Goal: Transaction & Acquisition: Book appointment/travel/reservation

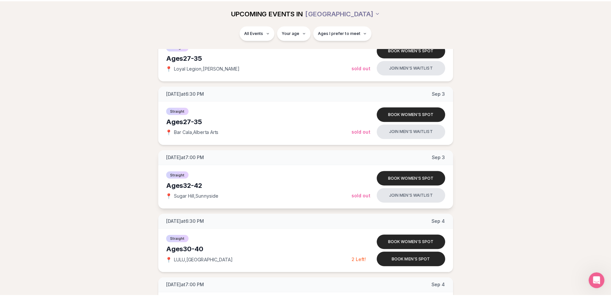
scroll to position [1011, 0]
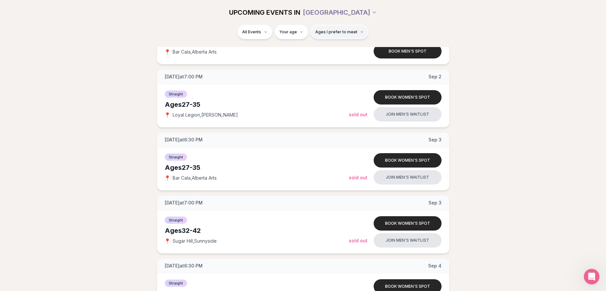
click at [328, 29] on button "Ages I prefer to meet" at bounding box center [340, 32] width 58 height 14
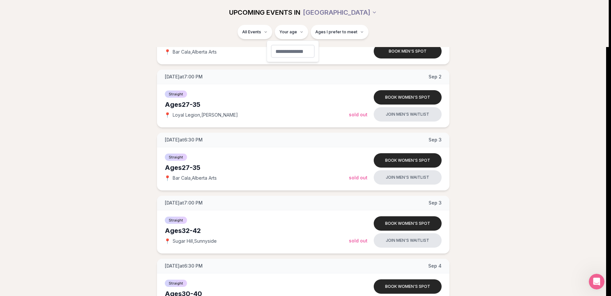
type input "**"
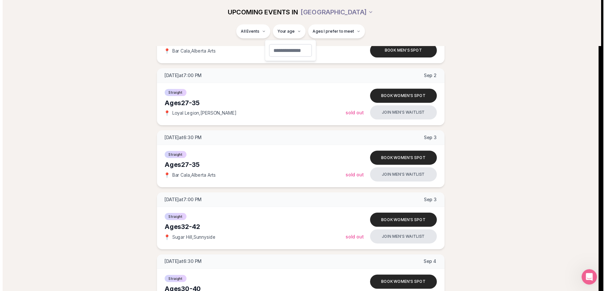
scroll to position [34, 0]
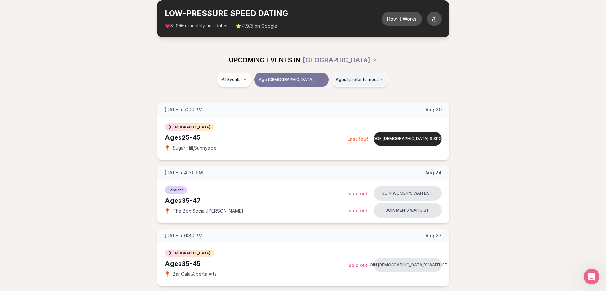
click at [341, 72] on button "Ages I prefer to meet" at bounding box center [360, 79] width 58 height 14
click at [343, 96] on span "Younger than me" at bounding box center [338, 95] width 37 height 7
click at [316, 96] on button "Younger than me" at bounding box center [313, 95] width 5 height 5
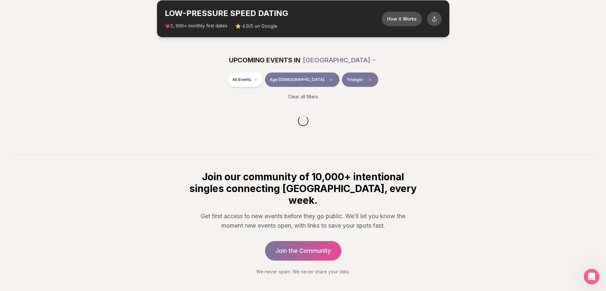
click at [394, 78] on div "All Events Age [DEMOGRAPHIC_DATA] Younger" at bounding box center [302, 80] width 365 height 17
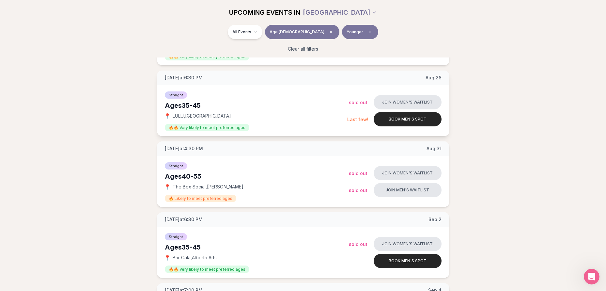
scroll to position [360, 0]
click at [417, 121] on button "Book men's spot" at bounding box center [408, 118] width 68 height 14
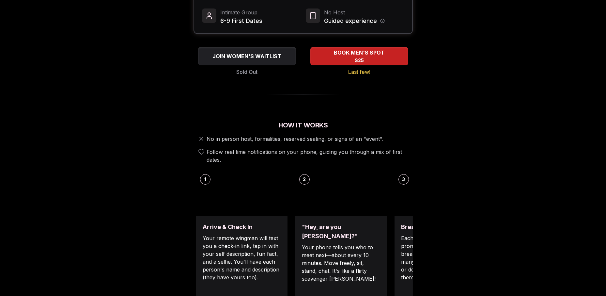
scroll to position [163, 0]
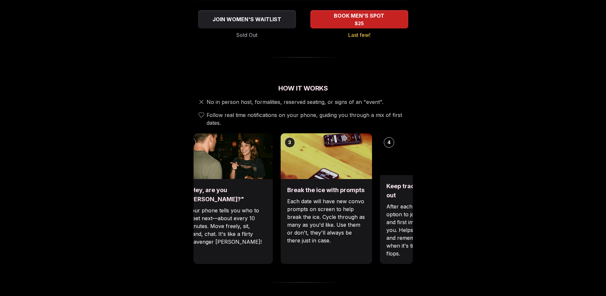
click at [237, 219] on p "Your phone tells you who to meet next—about every 10 minutes. Move freely, sit,…" at bounding box center [227, 225] width 78 height 39
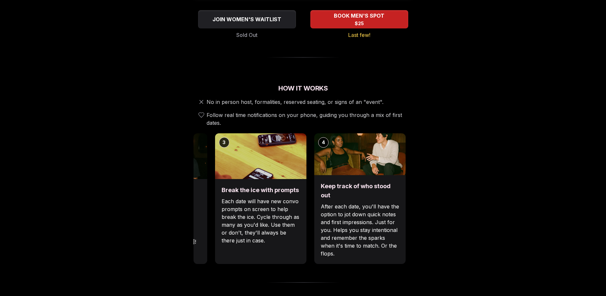
click at [252, 229] on p "Each date will have new convo prompts on screen to help break the ice. Cycle th…" at bounding box center [261, 220] width 78 height 47
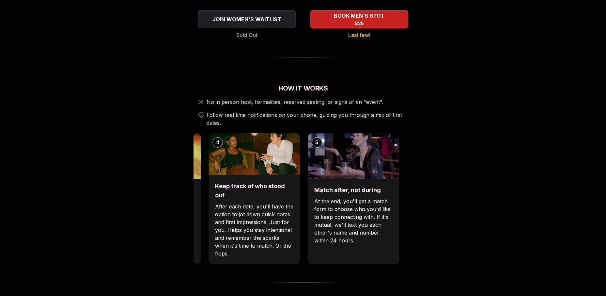
click at [271, 226] on p "After each date, you'll have the option to jot down quick notes and first impre…" at bounding box center [254, 229] width 78 height 55
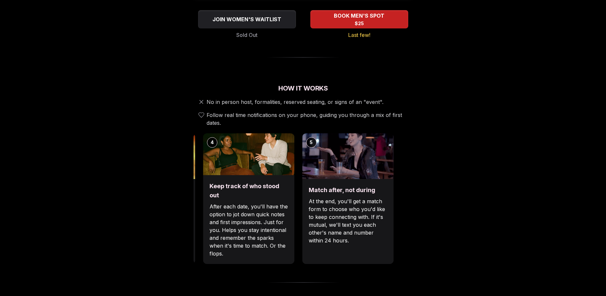
click at [326, 224] on p "At the end, you'll get a match form to choose who you'd like to keep connecting…" at bounding box center [348, 220] width 78 height 47
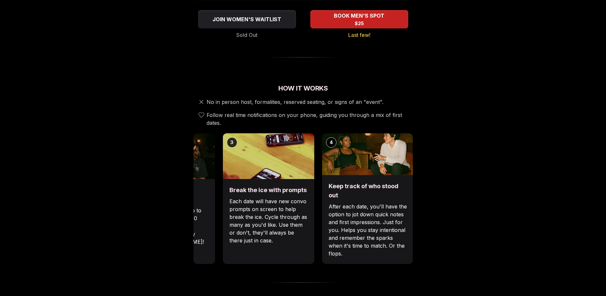
click at [402, 216] on p "After each date, you'll have the option to jot down quick notes and first impre…" at bounding box center [367, 229] width 78 height 55
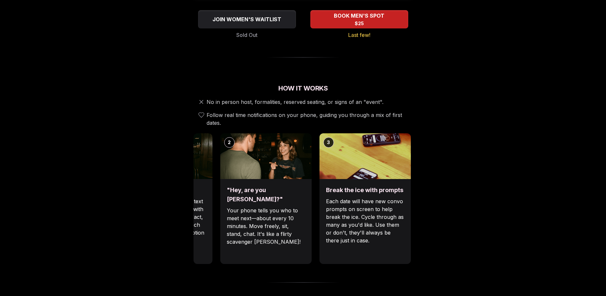
click at [421, 197] on div "Luvvly Speed Dating [DATE] Age Range 35 - 45 Orientation Straight Evening 6:30 …" at bounding box center [303, 276] width 446 height 811
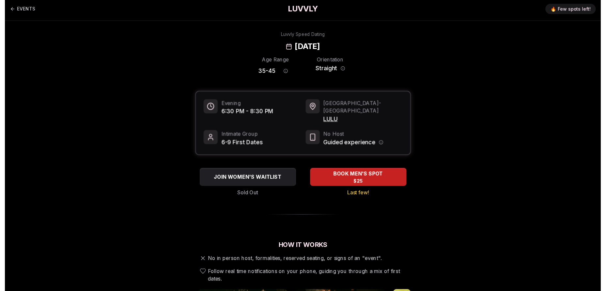
scroll to position [0, 0]
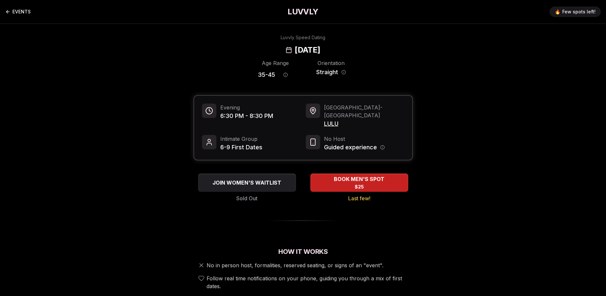
click at [7, 14] on icon "Back to events" at bounding box center [7, 11] width 5 height 5
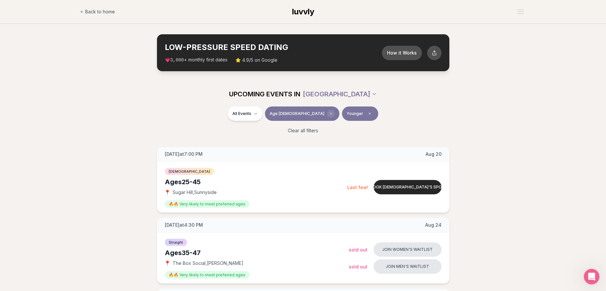
click at [329, 113] on icon "Clear age" at bounding box center [331, 114] width 4 height 4
